Goal: Check status: Check status

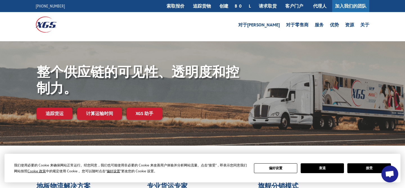
click at [164, 55] on div "整个供应链的可见性、透明度和控制力。 追踪货运 计算运输时间 XGS 助手" at bounding box center [202, 99] width 405 height 116
click at [60, 114] on font "追踪货运" at bounding box center [55, 114] width 18 height 6
click at [360, 165] on button "接受" at bounding box center [368, 169] width 43 height 10
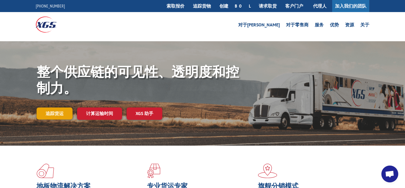
click at [51, 111] on font "追踪货运" at bounding box center [55, 114] width 18 height 6
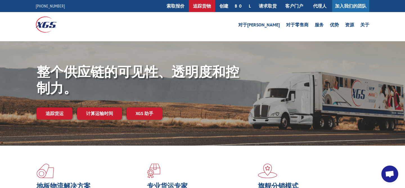
click at [211, 5] on font "追踪货物" at bounding box center [202, 6] width 18 height 6
click at [213, 9] on link "追踪货物" at bounding box center [202, 6] width 26 height 12
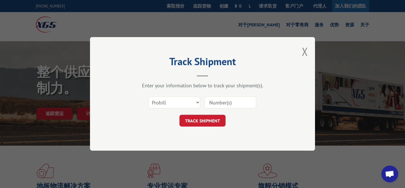
click at [219, 101] on input at bounding box center [230, 103] width 52 height 12
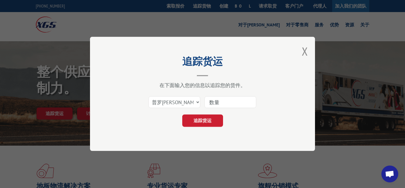
paste input "17496451"
type input "17496451"
click at [205, 121] on font "追踪货运" at bounding box center [202, 121] width 18 height 6
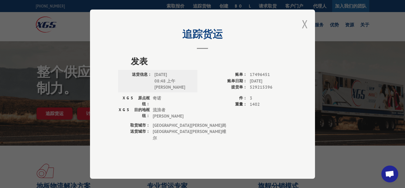
click at [306, 28] on button "关闭模式" at bounding box center [305, 24] width 6 height 15
